Goal: Task Accomplishment & Management: Manage account settings

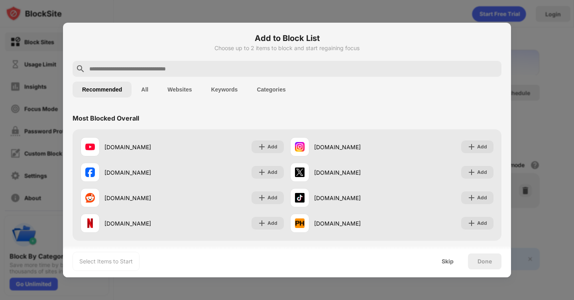
click at [529, 51] on div at bounding box center [287, 150] width 574 height 300
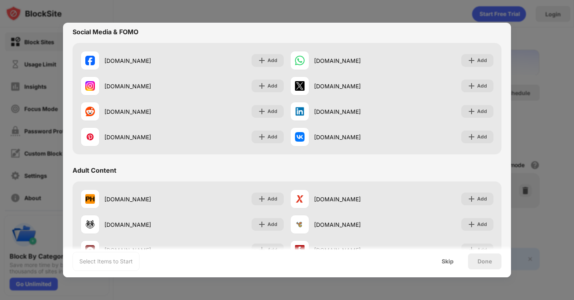
scroll to position [357, 0]
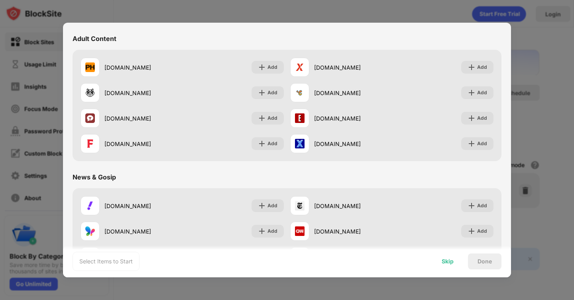
click at [453, 266] on div "Skip" at bounding box center [447, 262] width 31 height 16
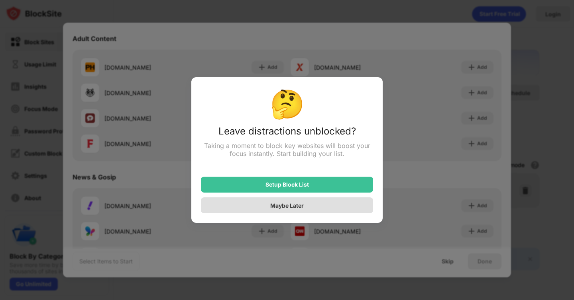
click at [298, 205] on div "Maybe Later" at bounding box center [286, 205] width 33 height 7
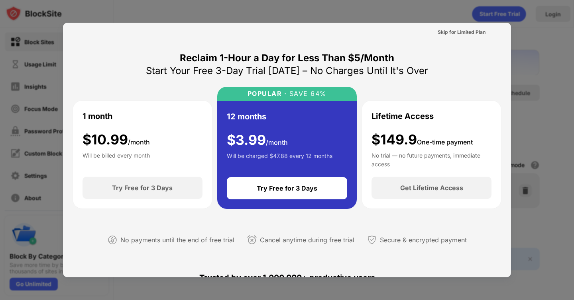
scroll to position [389, 0]
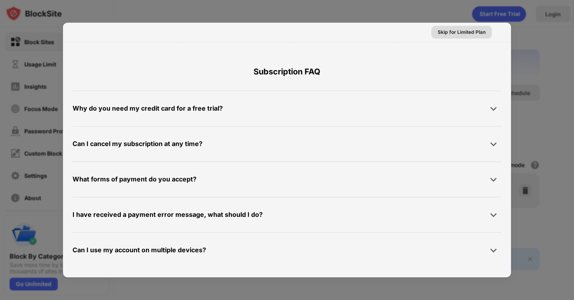
click at [450, 35] on div "Skip for Limited Plan" at bounding box center [461, 32] width 48 height 8
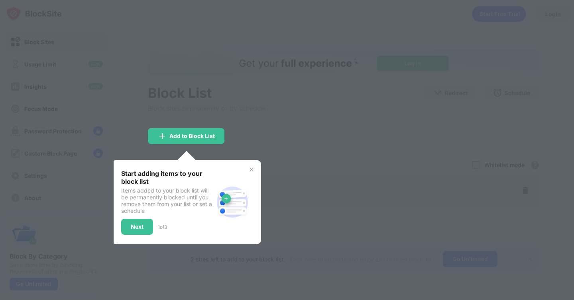
click at [253, 172] on img at bounding box center [251, 170] width 6 height 6
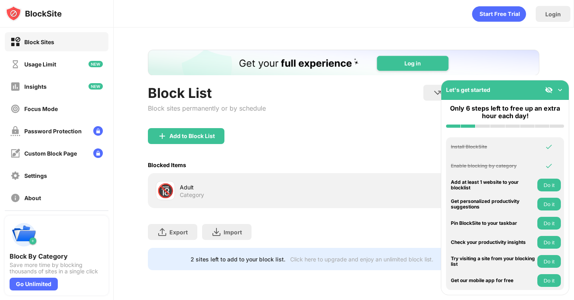
click at [562, 90] on img at bounding box center [560, 90] width 8 height 8
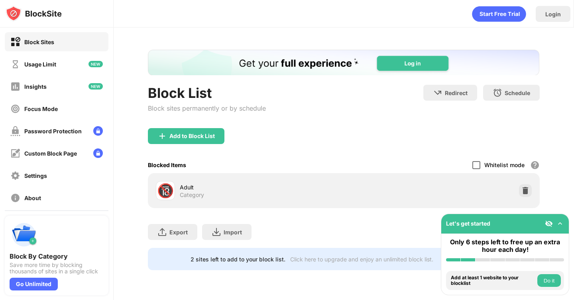
click at [475, 167] on div at bounding box center [476, 165] width 8 height 8
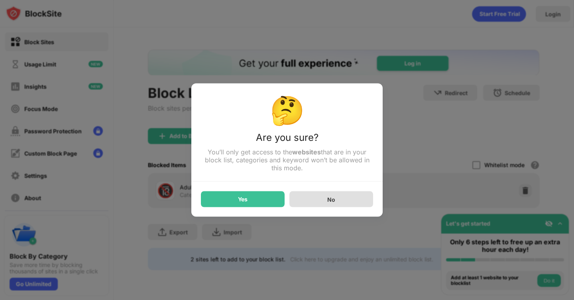
click at [329, 194] on div "No" at bounding box center [331, 200] width 84 height 16
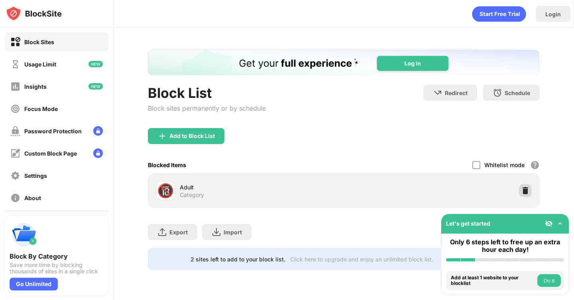
click at [523, 192] on img at bounding box center [525, 191] width 8 height 8
